Goal: Find specific page/section: Find specific page/section

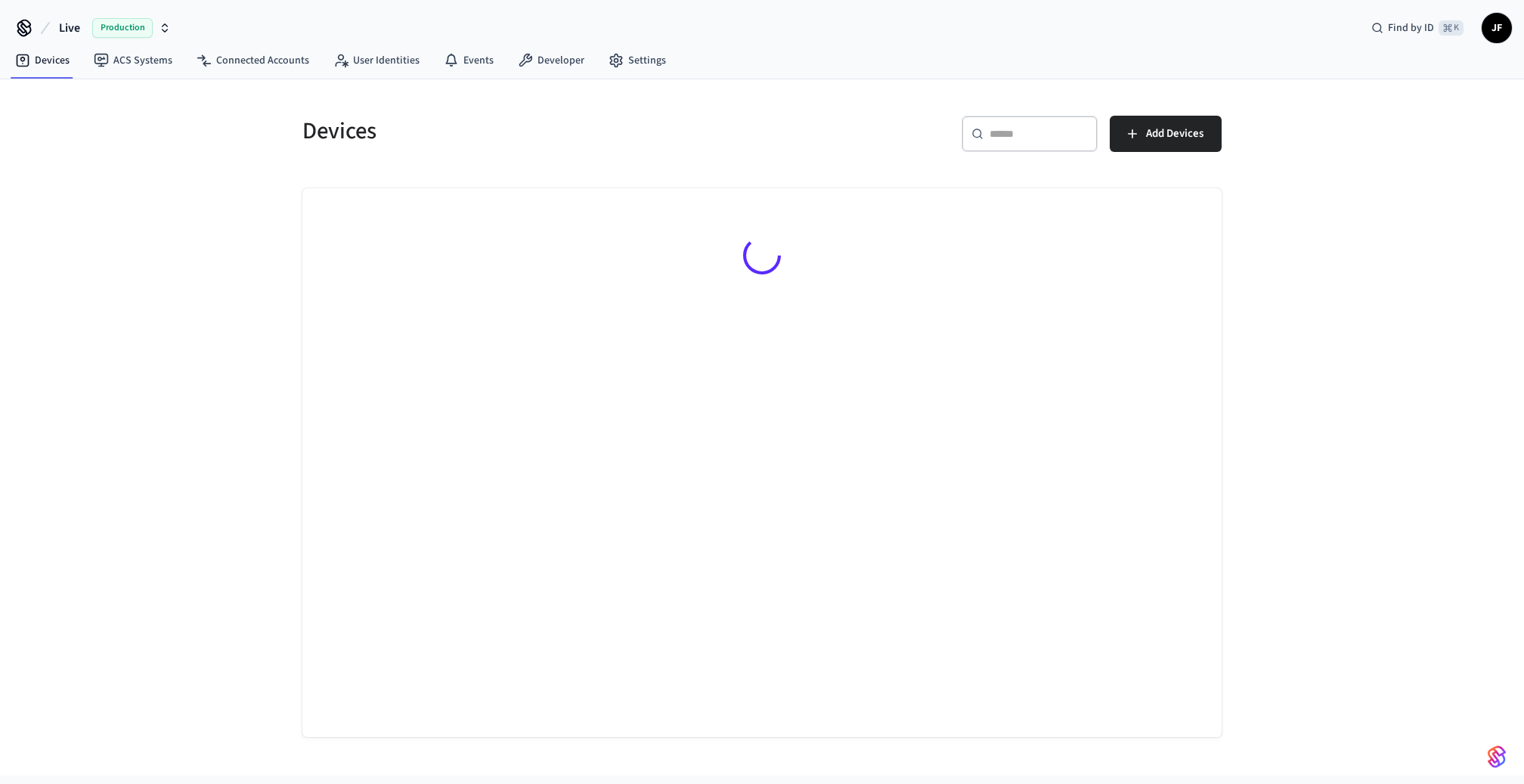
click at [81, 23] on button "Live Production" at bounding box center [115, 27] width 121 height 31
type input "*******"
click at [69, 98] on span "Brightwild_1" at bounding box center [48, 97] width 58 height 15
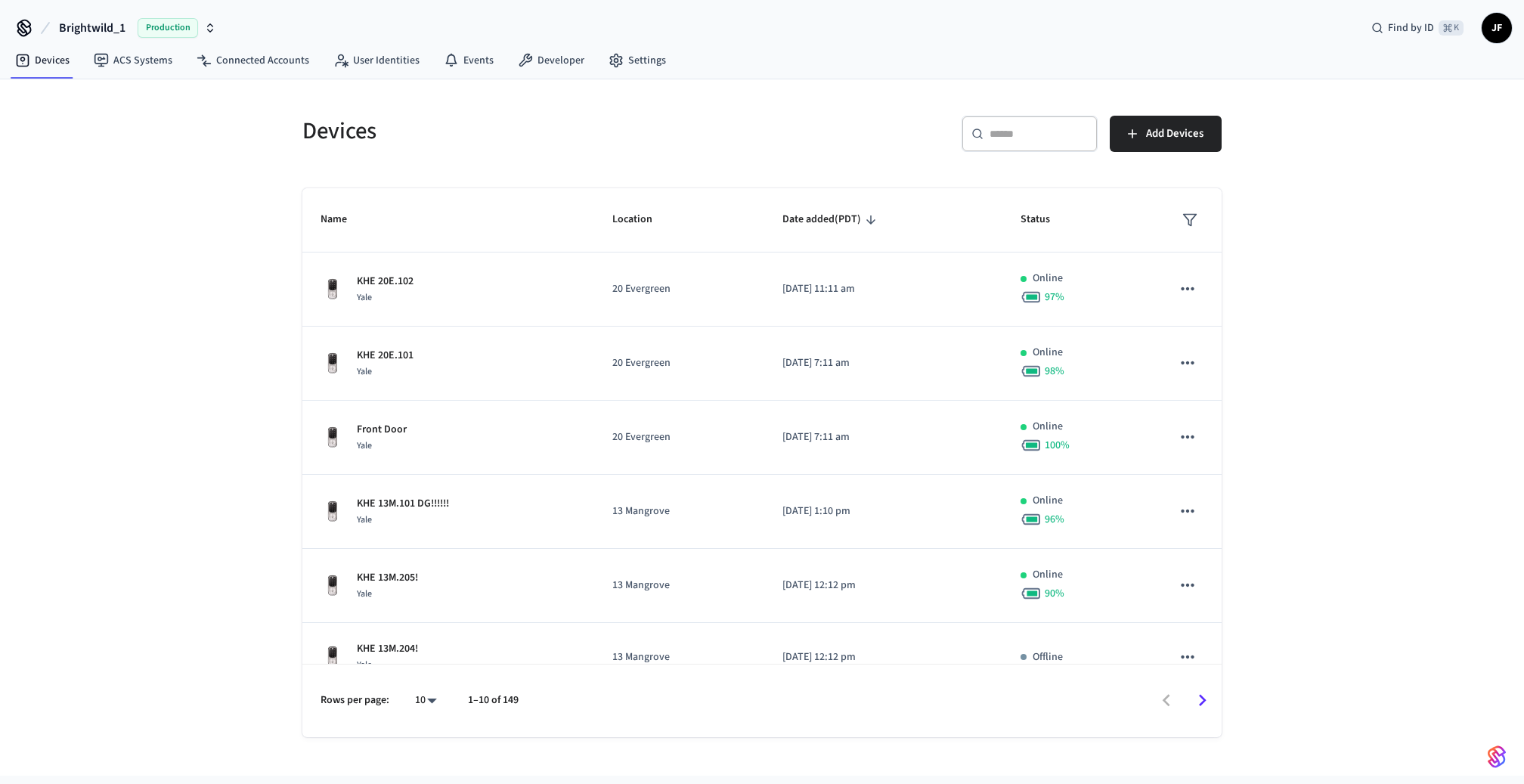
click at [345, 127] on h5 "Devices" at bounding box center [528, 131] width 450 height 31
drag, startPoint x: 479, startPoint y: 124, endPoint x: 462, endPoint y: 131, distance: 18.4
click at [478, 125] on h5 "Devices" at bounding box center [528, 131] width 450 height 31
click at [434, 711] on body "Brightwild_1 Production Find by ID ⌘ K JF Devices ACS Systems Connected Account…" at bounding box center [762, 411] width 1524 height 822
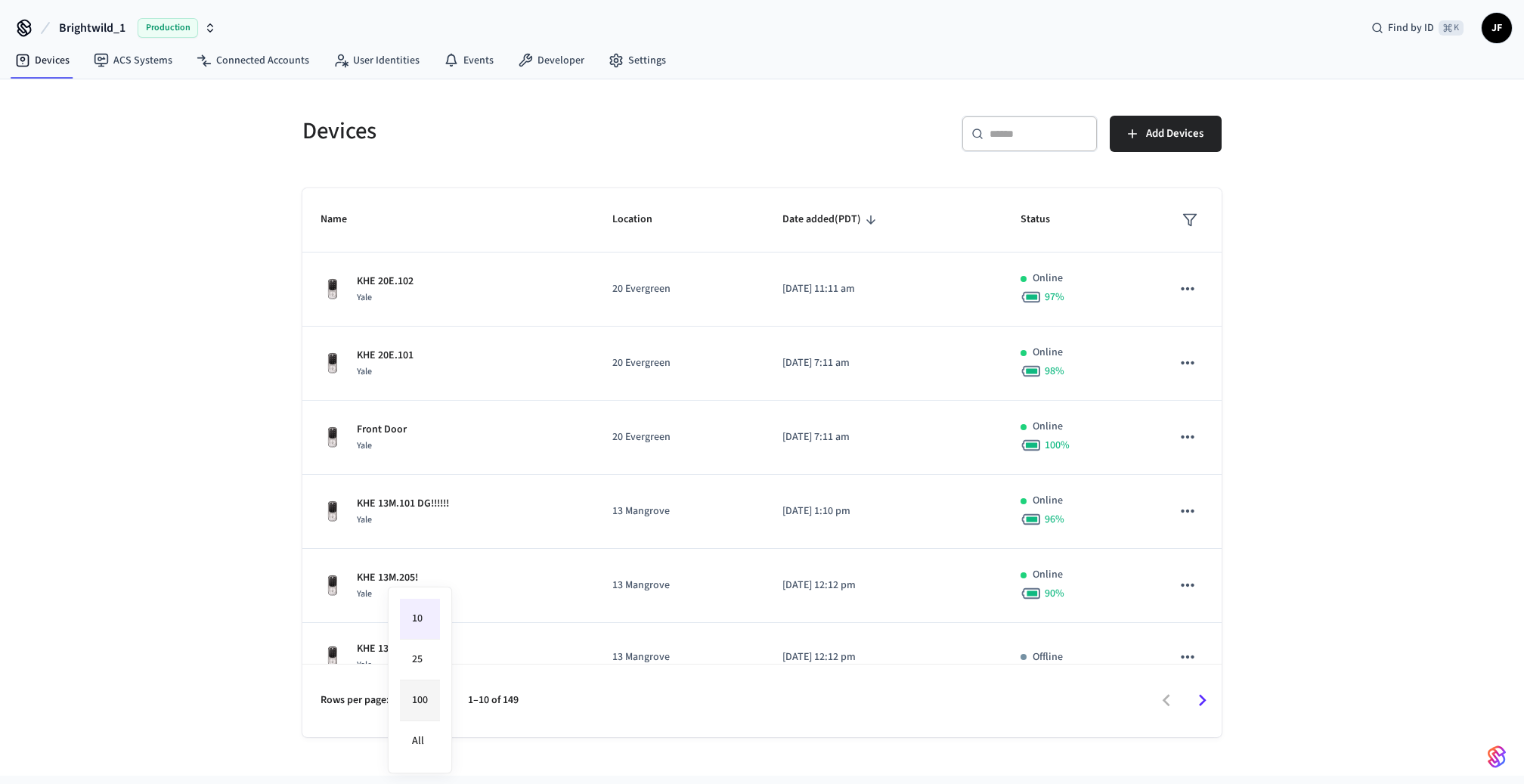
click at [431, 707] on li "100" at bounding box center [420, 700] width 40 height 41
type input "***"
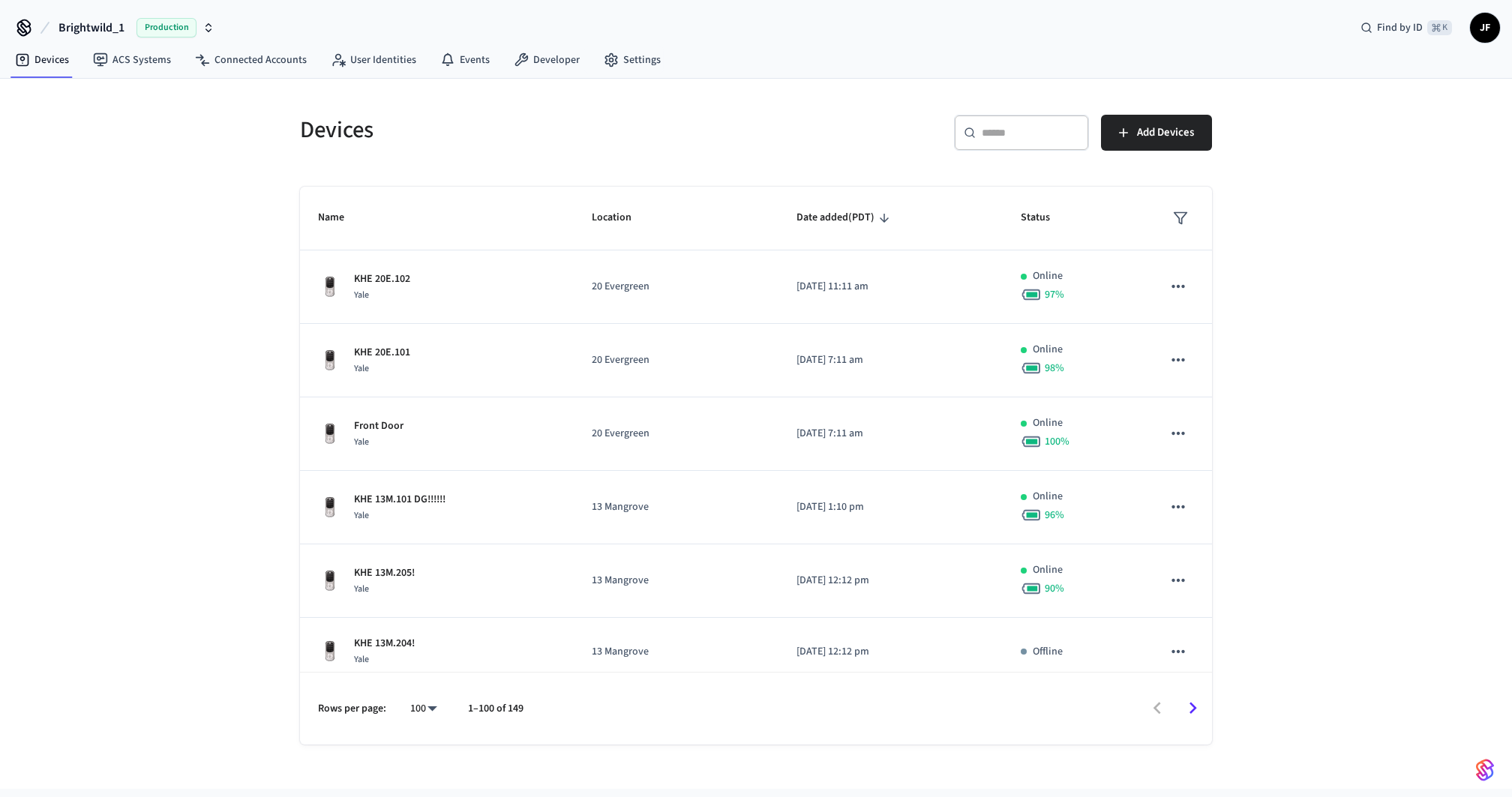
drag, startPoint x: 736, startPoint y: 186, endPoint x: 733, endPoint y: 174, distance: 12.4
click at [736, 186] on th "Location" at bounding box center [676, 218] width 205 height 64
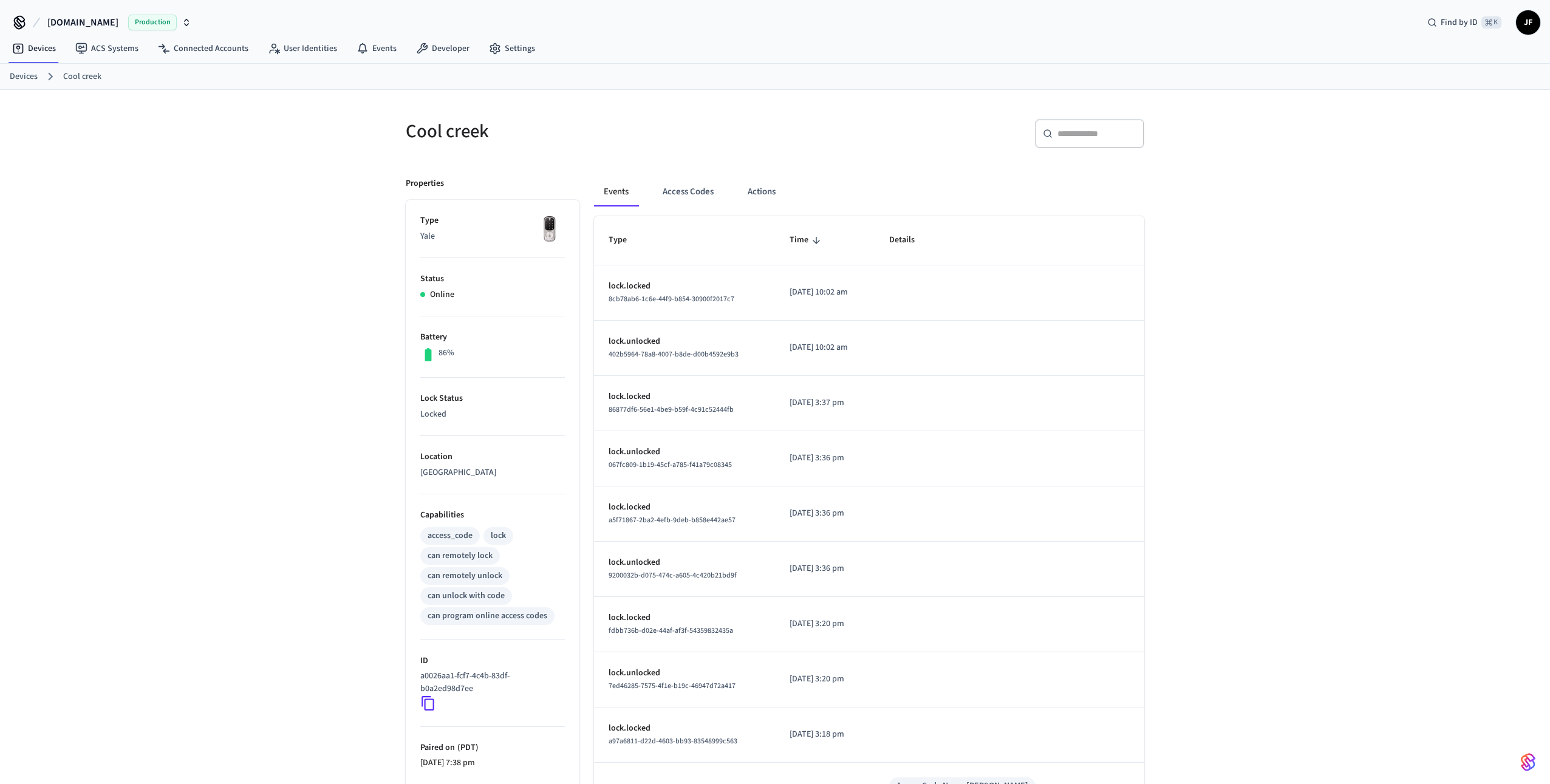
scroll to position [114, 0]
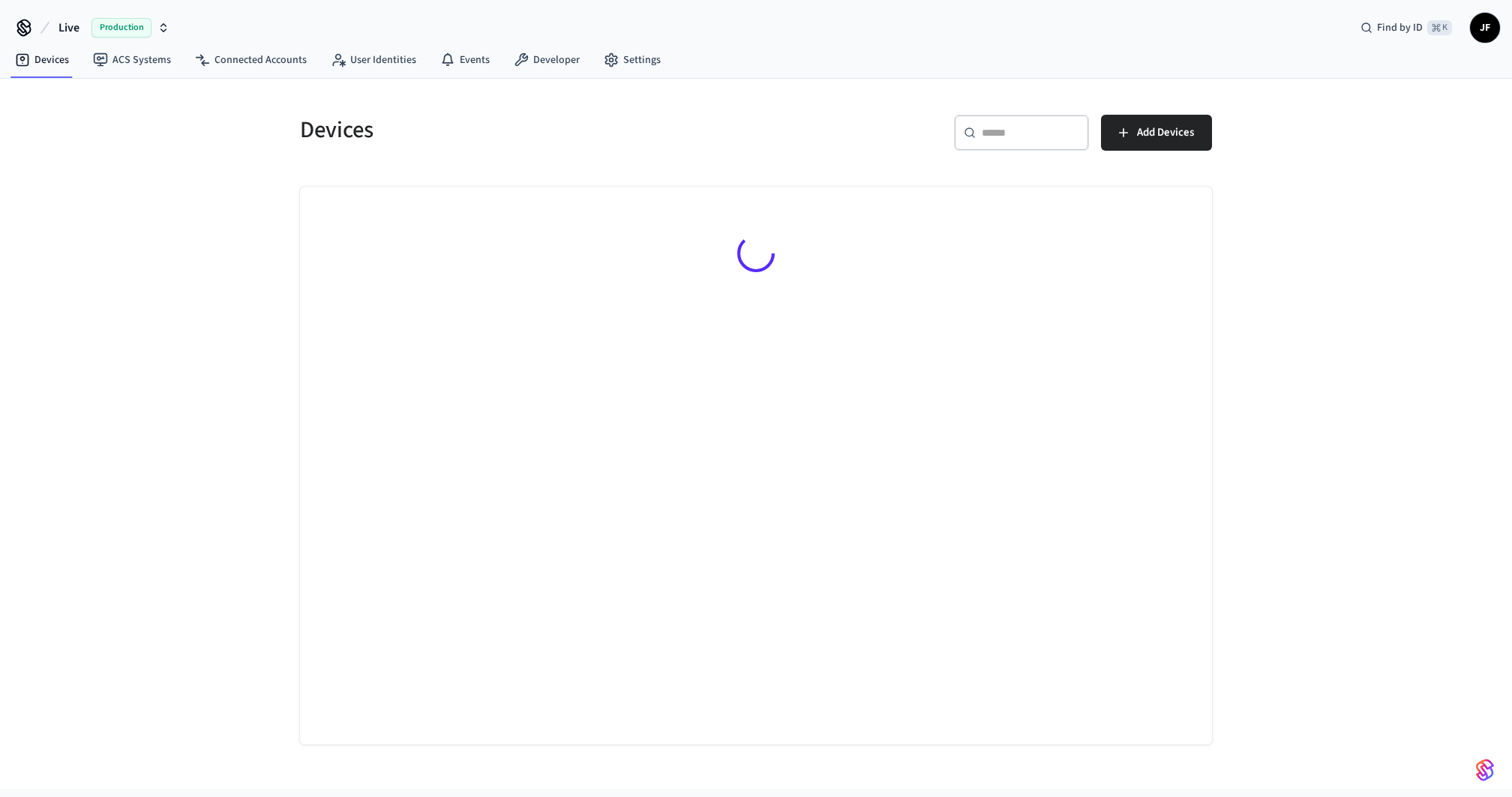
click at [94, 34] on span "Production" at bounding box center [121, 27] width 60 height 19
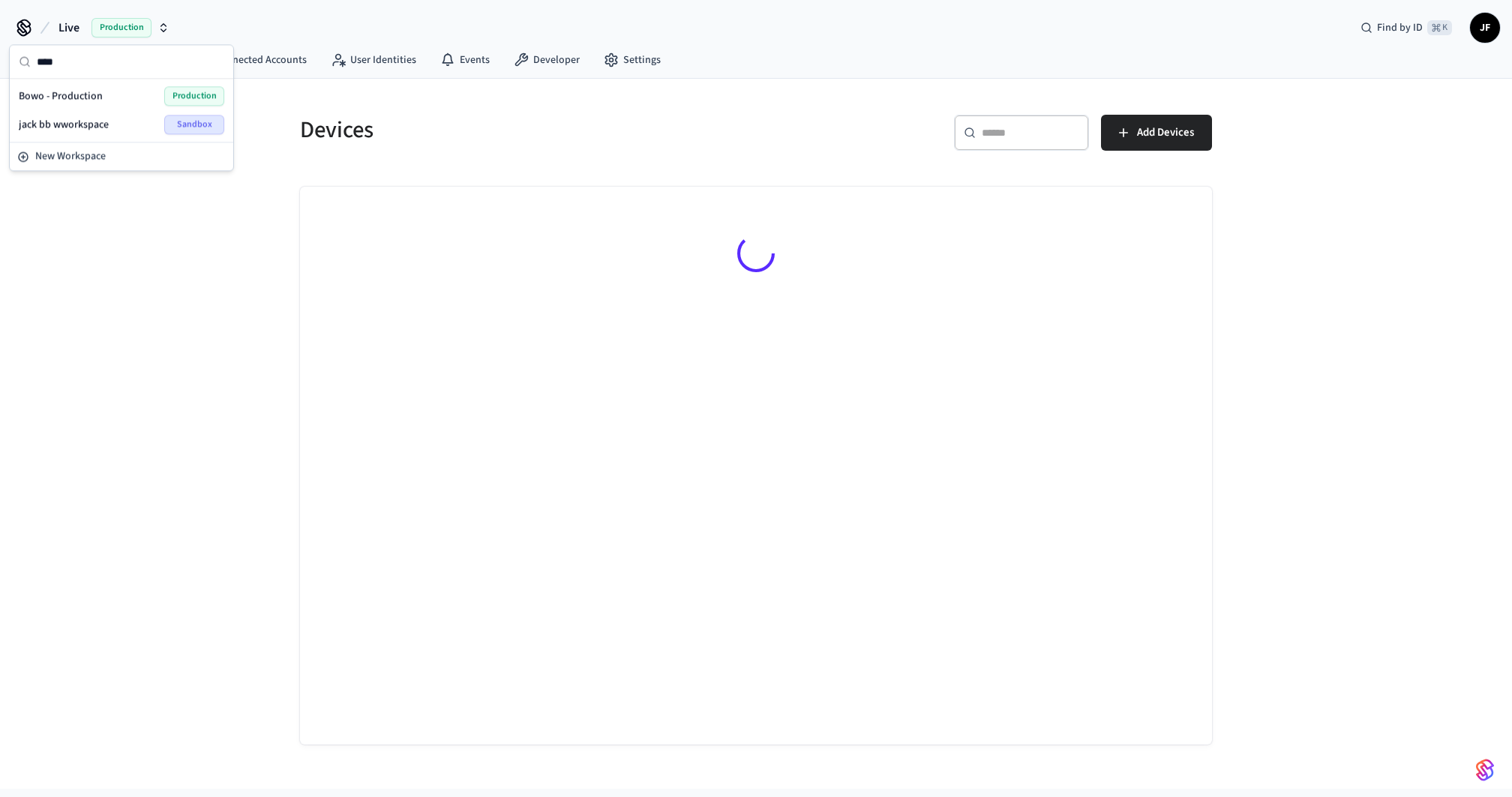
type input "****"
click at [61, 101] on span "Bowo - Production" at bounding box center [60, 96] width 84 height 15
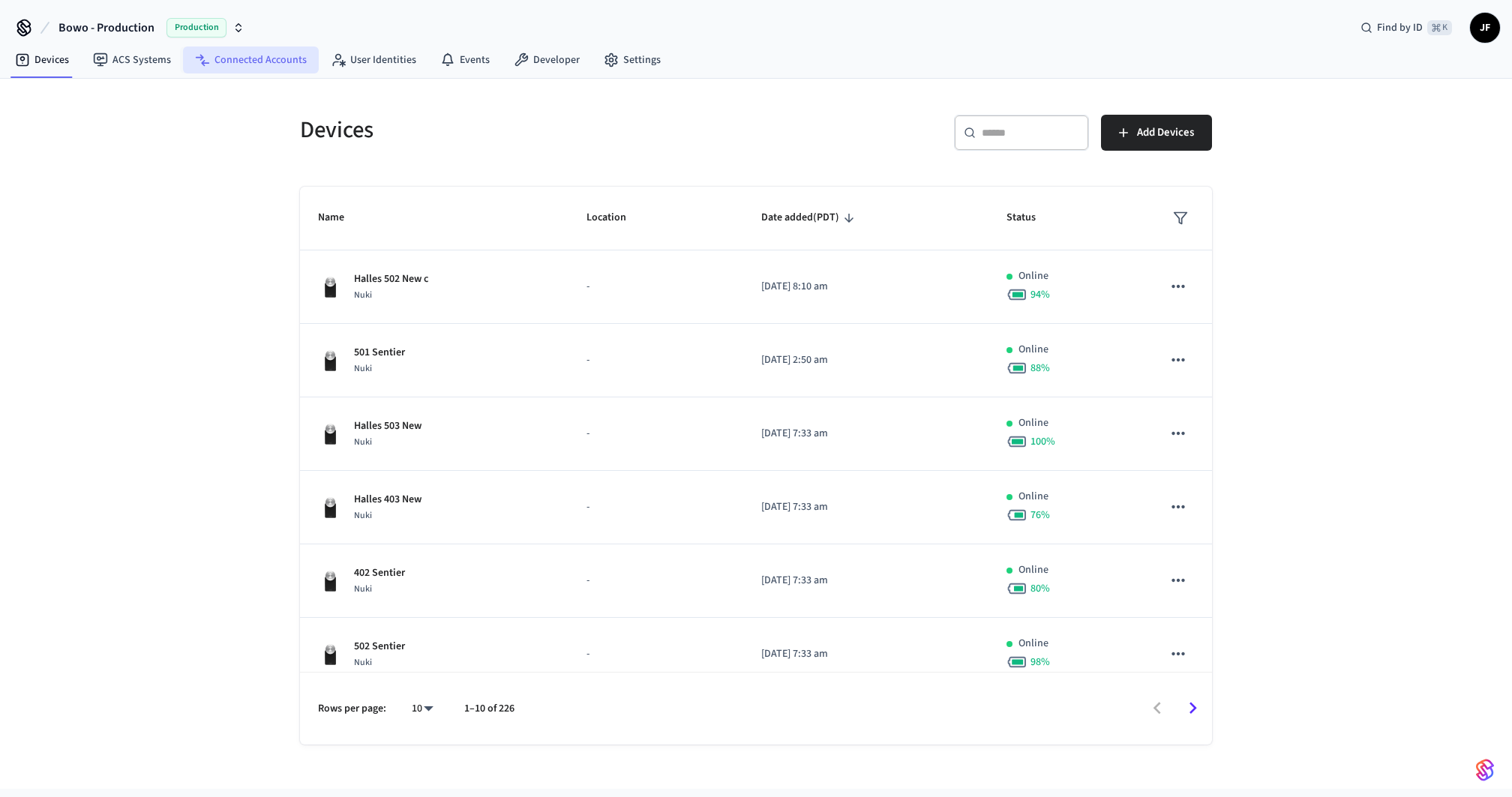
click at [243, 69] on link "Connected Accounts" at bounding box center [251, 60] width 136 height 27
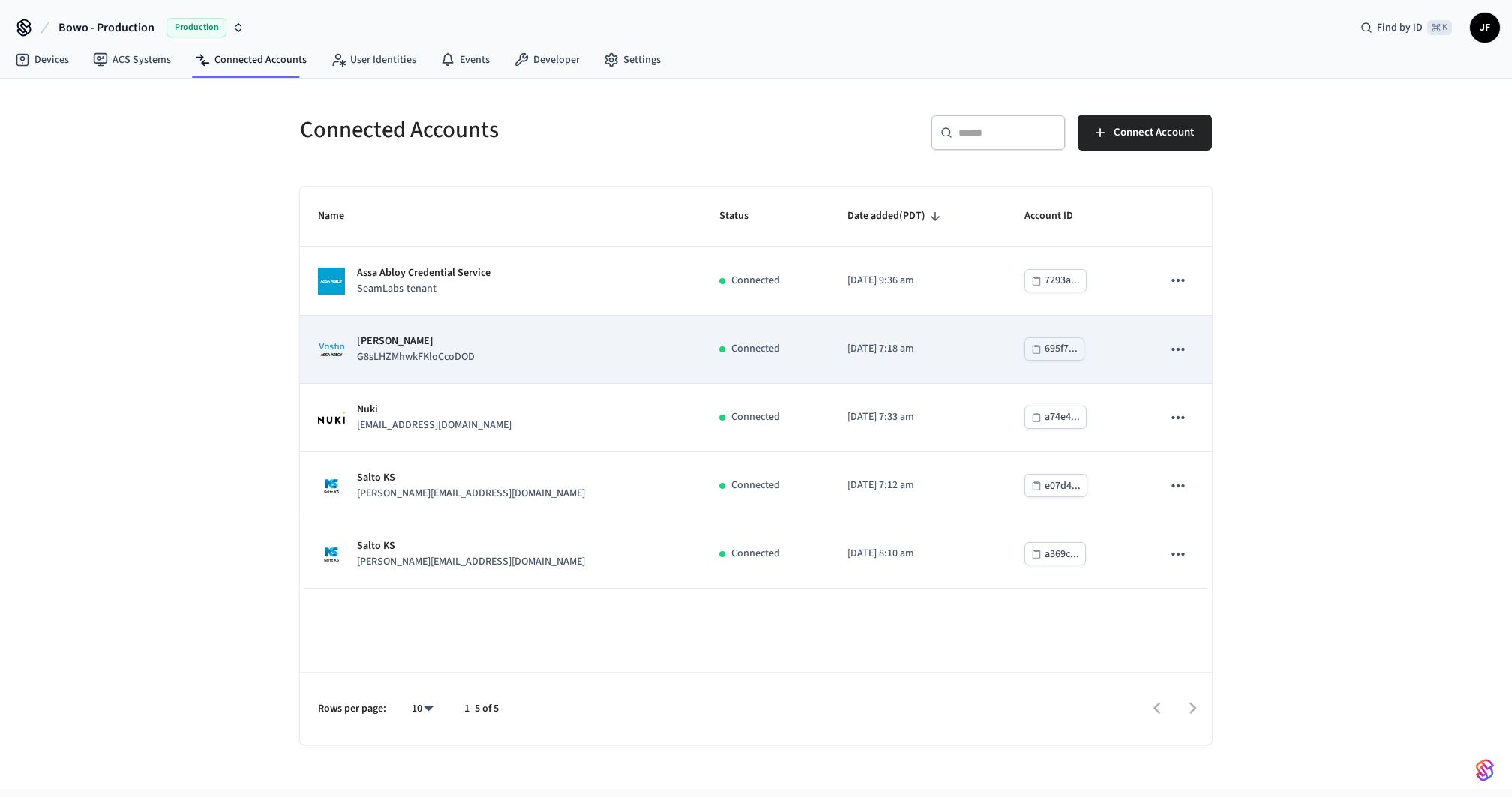
click at [475, 336] on div "Assa Abloy Vostio G8sLHZMhwkFKloCcoDOD" at bounding box center [500, 349] width 365 height 31
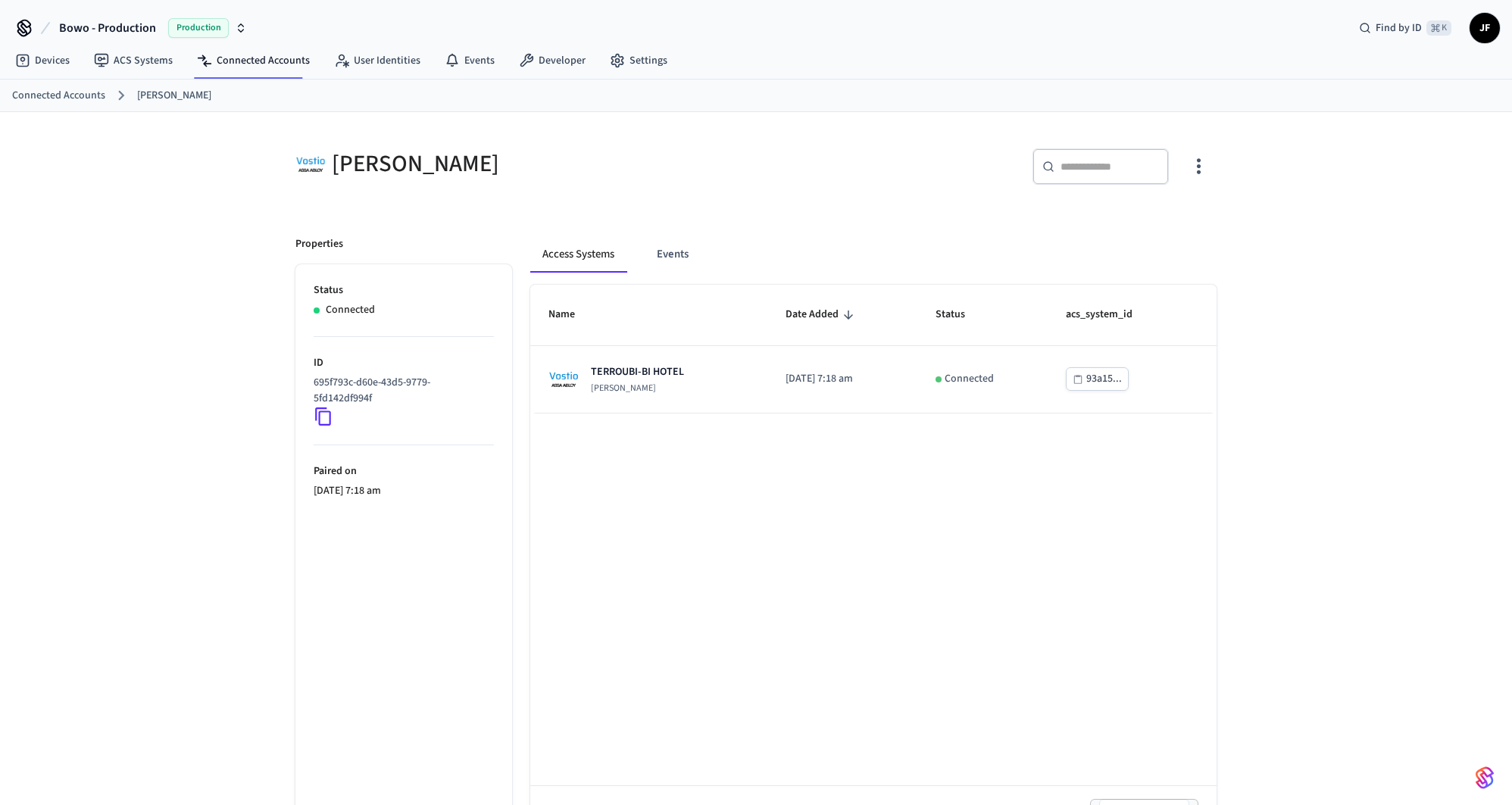
drag, startPoint x: 316, startPoint y: 162, endPoint x: 545, endPoint y: 166, distance: 229.0
click at [545, 166] on div "Assa Abloy Vostio" at bounding box center [512, 163] width 470 height 66
click at [545, 166] on div "Assa Abloy Vostio" at bounding box center [521, 164] width 451 height 31
drag, startPoint x: 536, startPoint y: 166, endPoint x: 266, endPoint y: 168, distance: 270.0
click at [266, 168] on div "Assa Abloy Vostio ​ ​ Properties Status Connected ID 695f793c-d60e-43d5-9779-5f…" at bounding box center [756, 480] width 1512 height 736
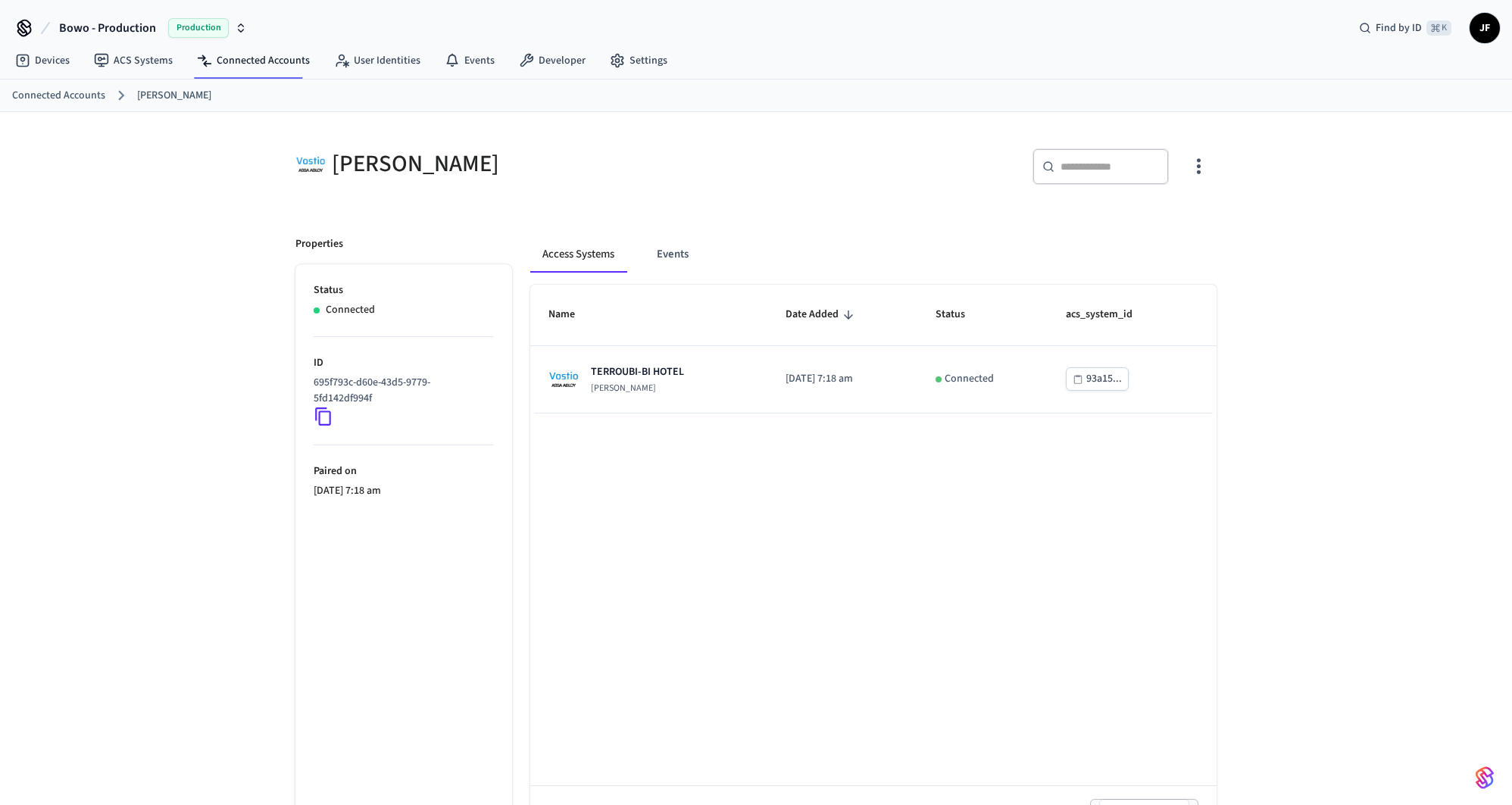
click at [259, 179] on div "Assa Abloy Vostio ​ ​ Properties Status Connected ID 695f793c-d60e-43d5-9779-5f…" at bounding box center [756, 480] width 1512 height 736
drag, startPoint x: 597, startPoint y: 393, endPoint x: 559, endPoint y: 415, distance: 43.9
click at [597, 393] on td "TERROUBI-BI HOTEL Assa Abloy Vostio" at bounding box center [648, 379] width 237 height 67
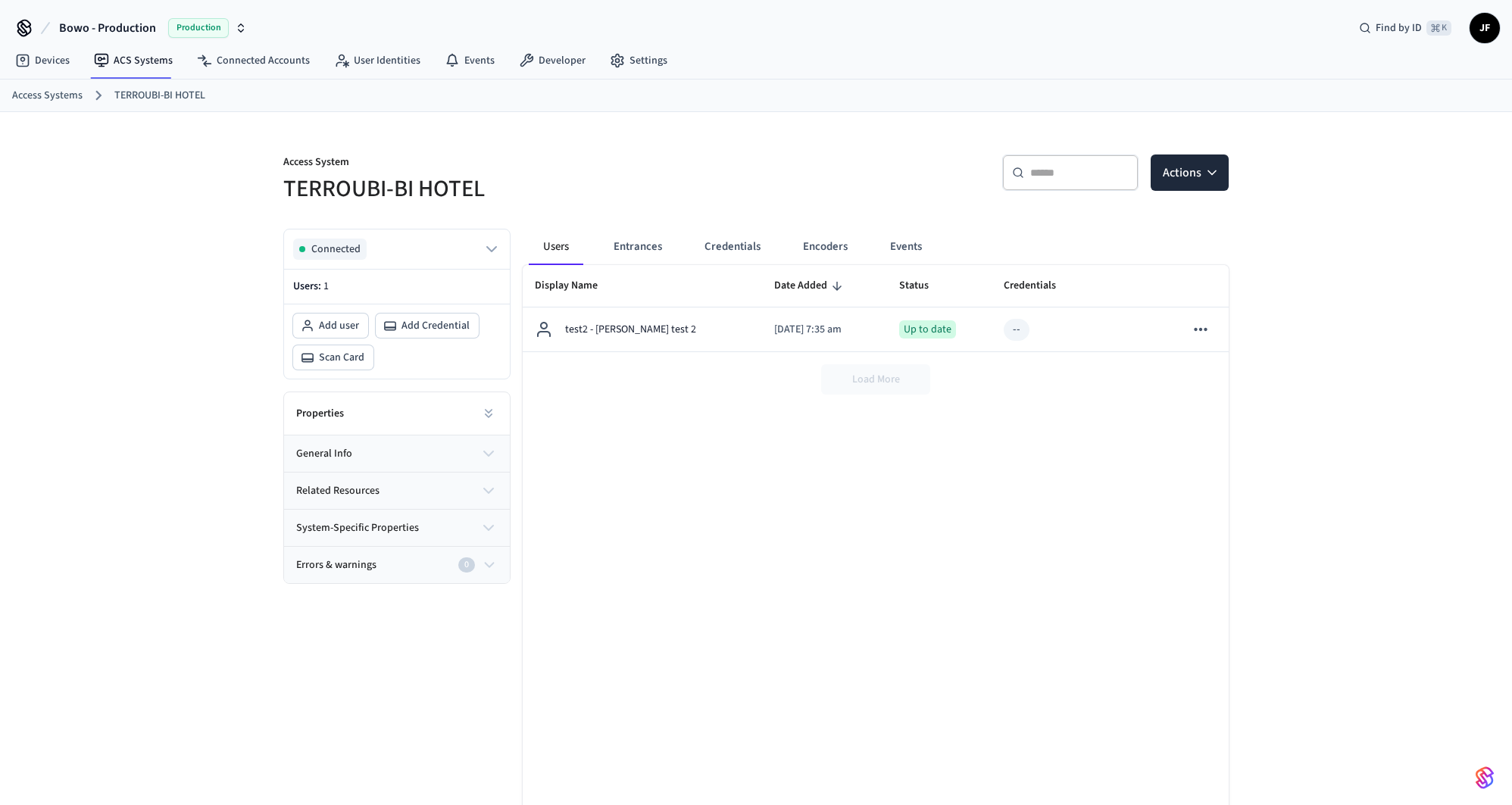
click at [340, 198] on h5 "TERROUBI-BI HOTEL" at bounding box center [514, 189] width 463 height 31
click at [464, 184] on h5 "TERROUBI-BI HOTEL" at bounding box center [514, 189] width 463 height 31
copy h5 "TERROUBI-BI HOTEL"
click at [650, 155] on p "Access System" at bounding box center [514, 163] width 463 height 19
